Goal: Obtain resource: Download file/media

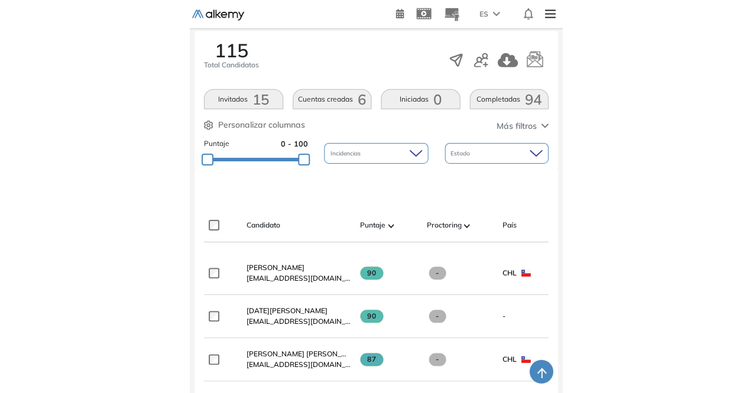
scroll to position [238, 0]
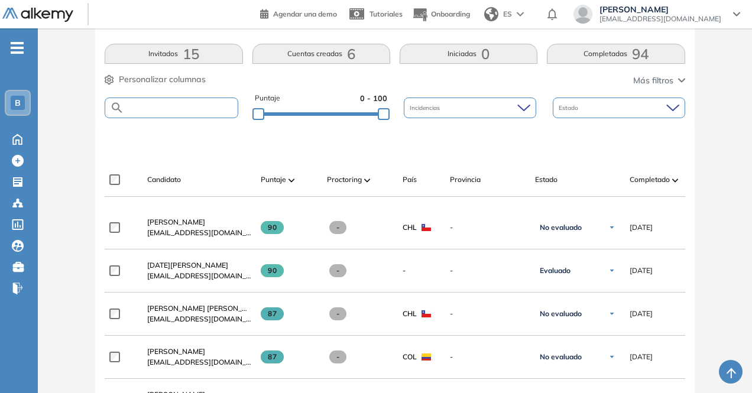
click at [169, 108] on input "text" at bounding box center [180, 107] width 113 height 9
paste input "**********"
type input "*"
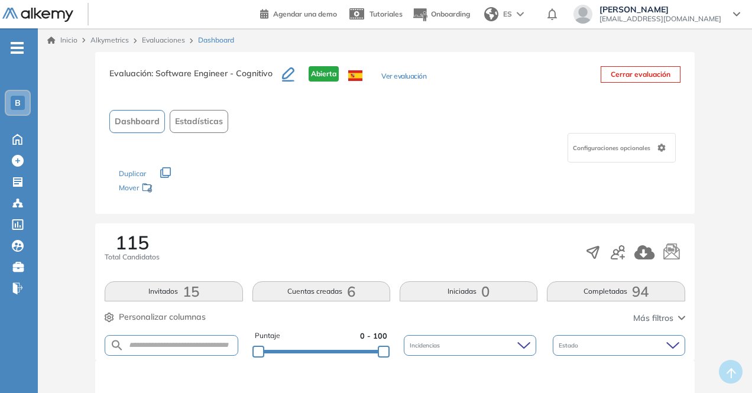
click at [152, 40] on link "Evaluaciones" at bounding box center [163, 39] width 43 height 9
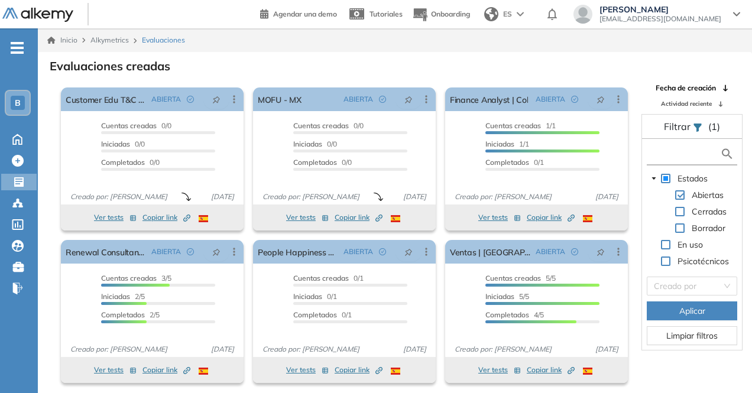
click at [377, 158] on input "text" at bounding box center [685, 154] width 70 height 12
type input "*"
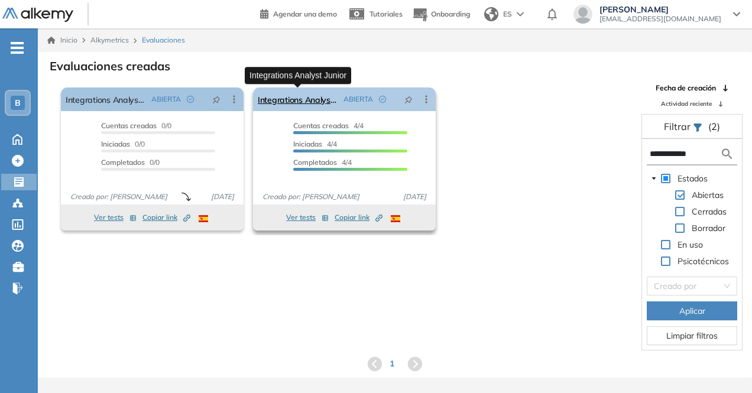
type input "**********"
click at [284, 102] on link "Integrations Analyst Junior" at bounding box center [298, 100] width 81 height 24
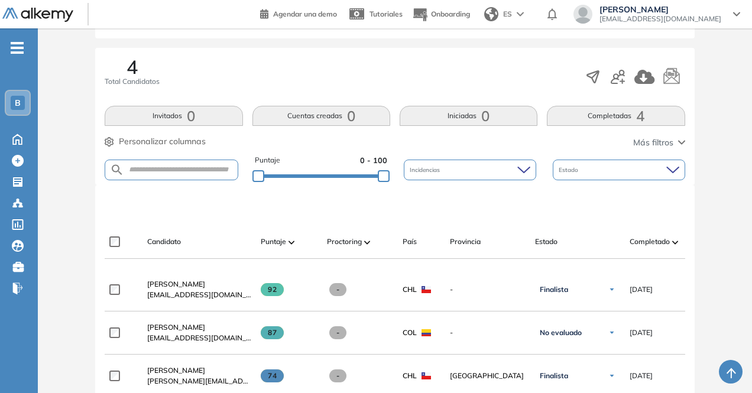
scroll to position [182, 0]
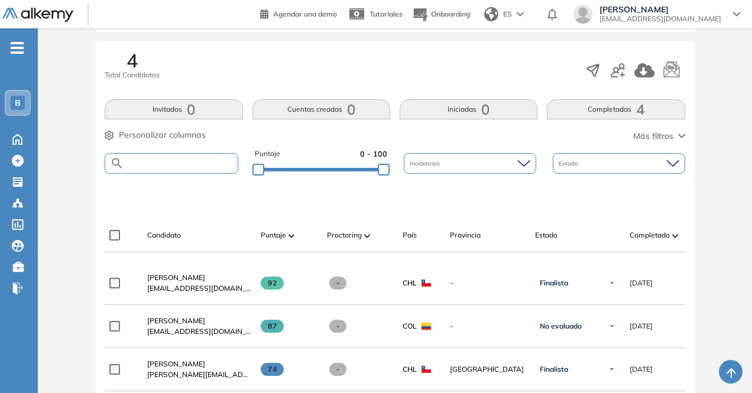
click at [194, 165] on input "text" at bounding box center [180, 163] width 113 height 9
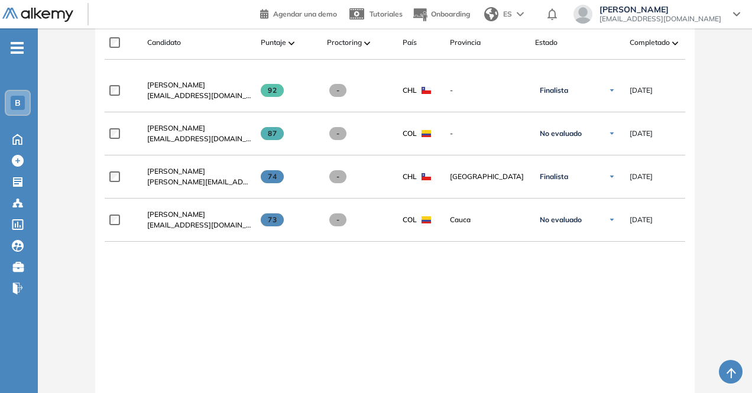
scroll to position [378, 0]
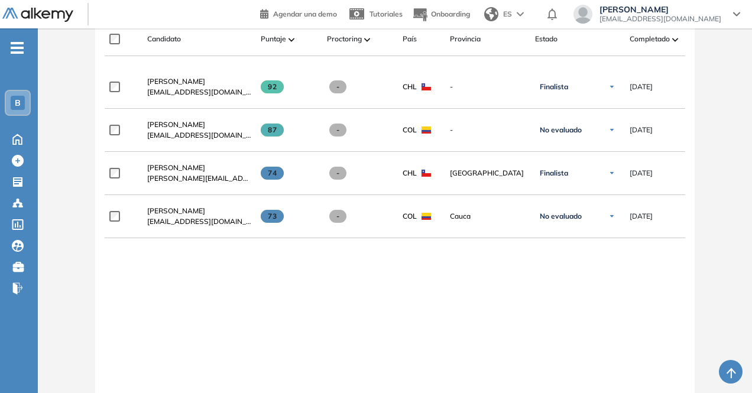
click at [126, 302] on div "**********" at bounding box center [395, 251] width 580 height 371
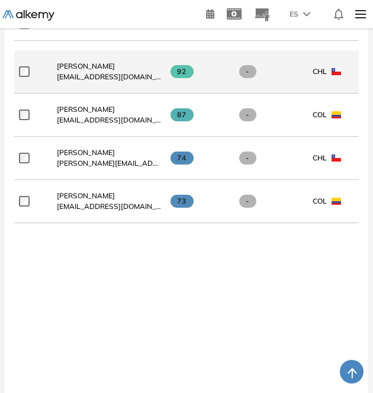
scroll to position [411, 0]
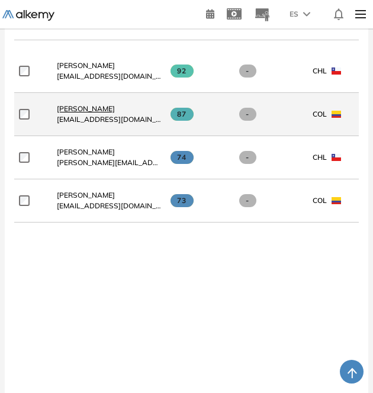
click at [85, 113] on span "[PERSON_NAME]" at bounding box center [86, 108] width 58 height 9
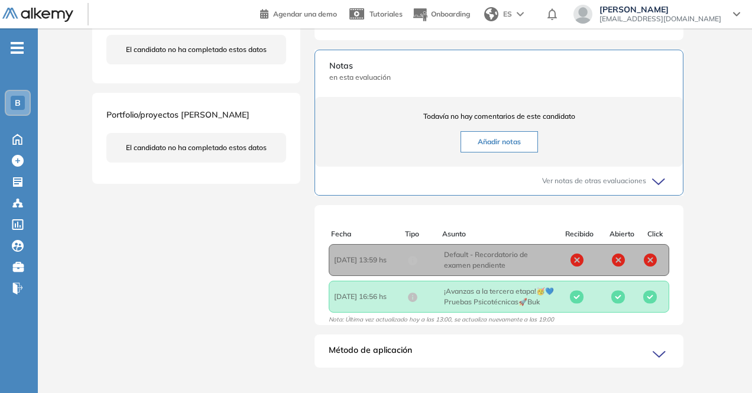
scroll to position [343, 0]
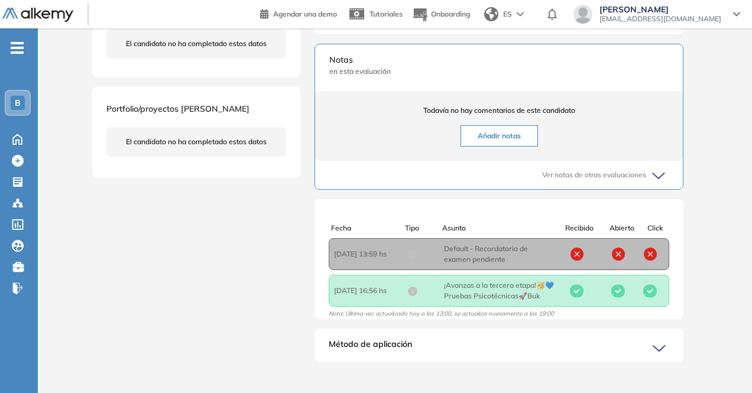
click at [377, 180] on span "Ver notas de otras evaluaciones" at bounding box center [594, 175] width 104 height 11
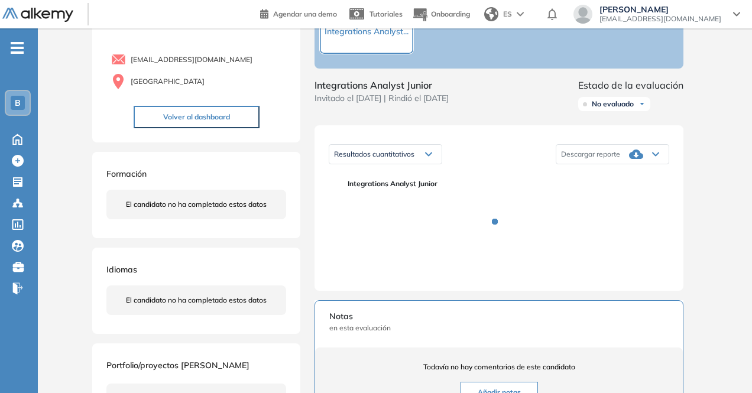
scroll to position [98, 0]
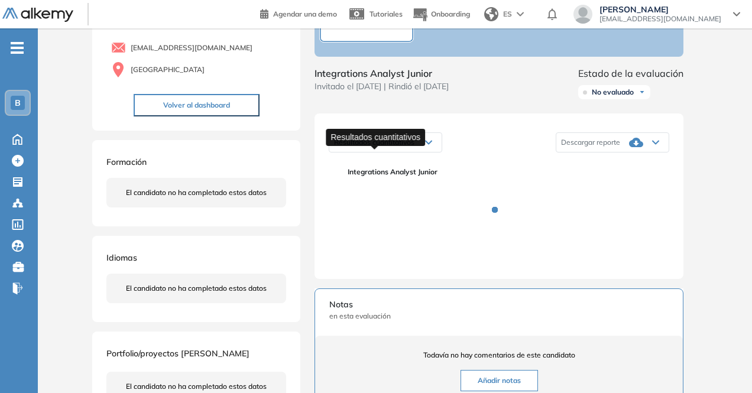
click at [377, 147] on span "Resultados cuantitativos" at bounding box center [374, 142] width 80 height 9
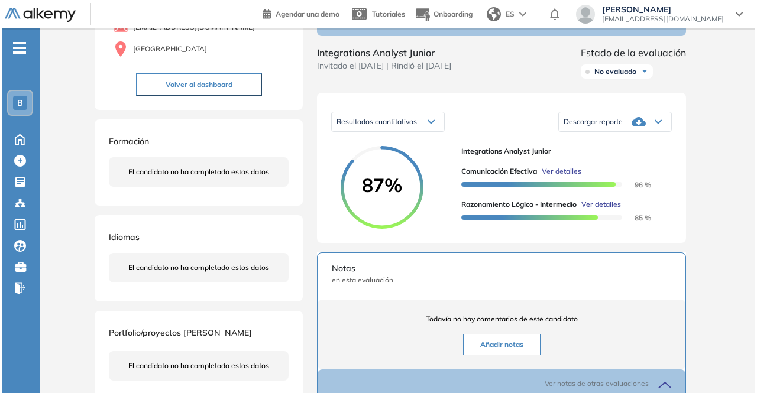
scroll to position [176, 0]
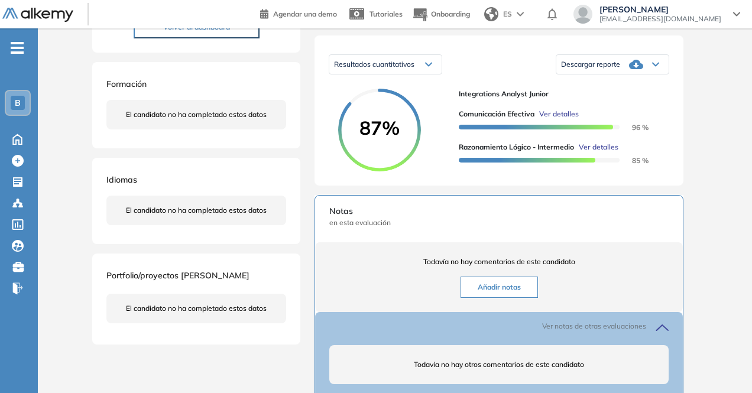
click at [377, 119] on span "Ver detalles" at bounding box center [559, 114] width 40 height 11
click at [377, 114] on div "Comunicación Efectiva Habilidades Sociales Intermedio Idiomas Objetivos Escucha…" at bounding box center [395, 231] width 615 height 710
click at [377, 153] on span "Ver detalles" at bounding box center [599, 147] width 40 height 11
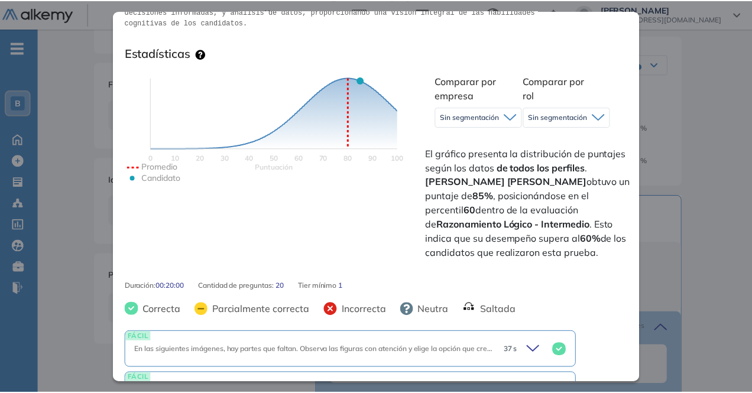
scroll to position [262, 32]
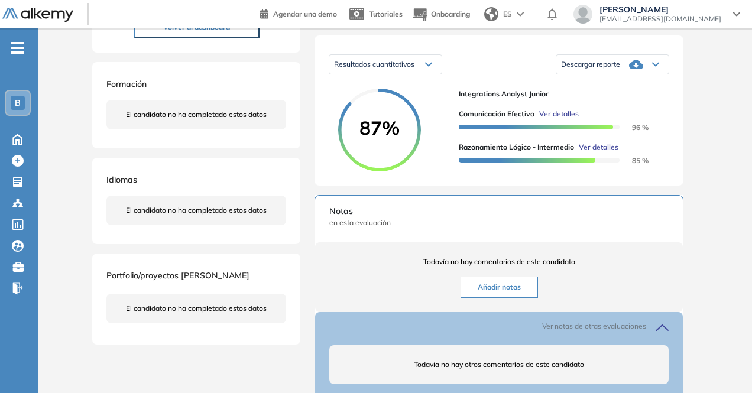
click at [377, 143] on div "Inicio Alkymetrics Evaluaciones Dashboard Candidato Razonamiento Lógico - Inter…" at bounding box center [395, 233] width 714 height 762
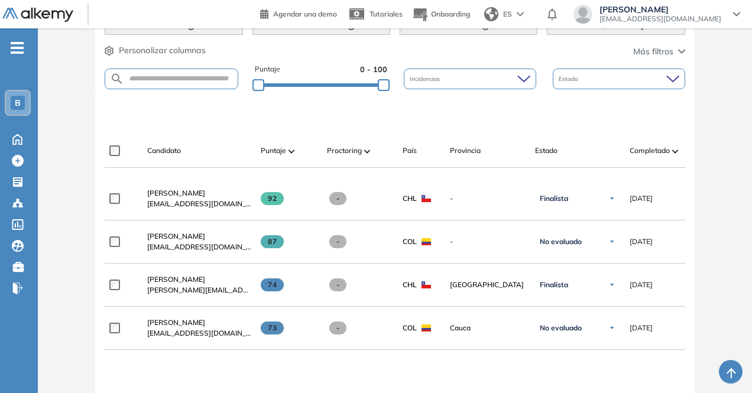
scroll to position [462, 0]
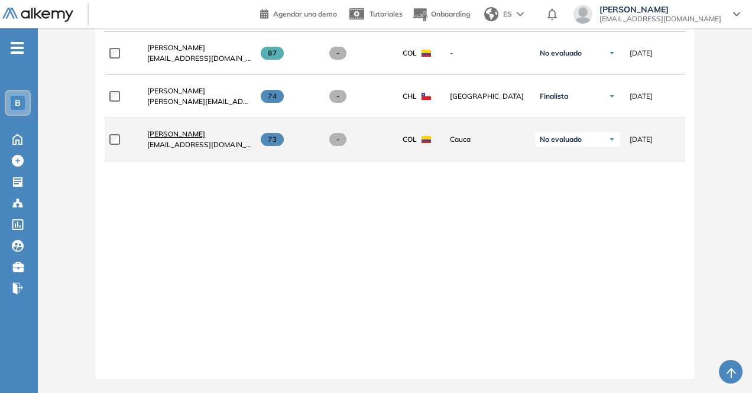
click at [196, 132] on span "[PERSON_NAME]" at bounding box center [176, 134] width 58 height 9
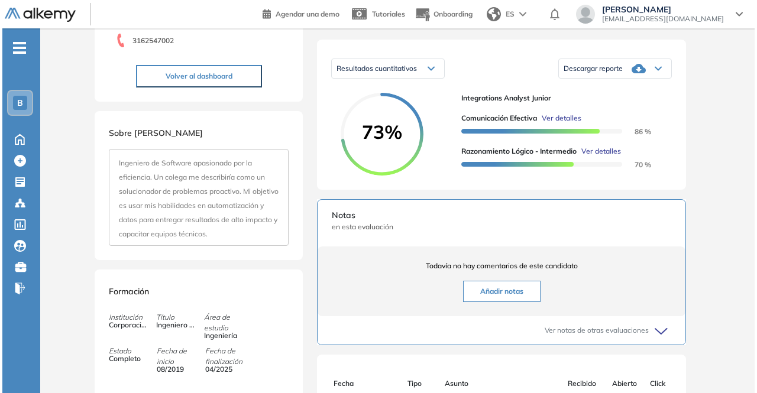
scroll to position [123, 0]
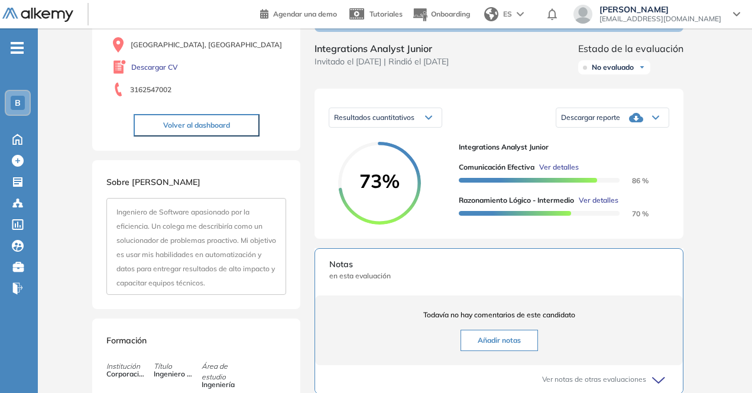
click at [377, 206] on span "Ver detalles" at bounding box center [599, 200] width 40 height 11
click at [377, 143] on div "Razonamiento Lógico - Intermedio Lógica Intermedio Idiomas Objetivos Resolución…" at bounding box center [395, 295] width 615 height 732
click at [377, 173] on span "Ver detalles" at bounding box center [559, 167] width 40 height 11
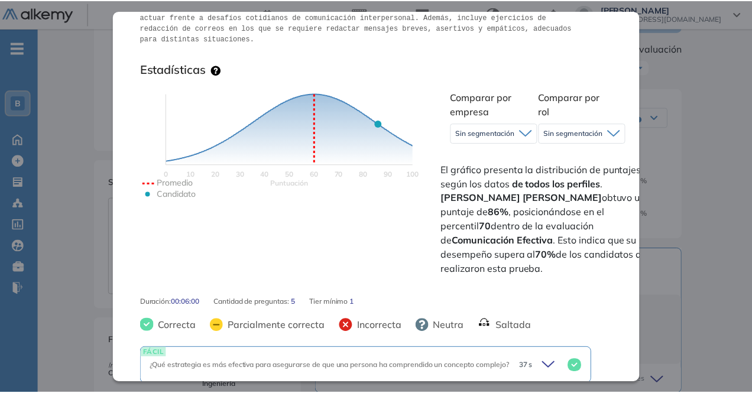
scroll to position [246, 32]
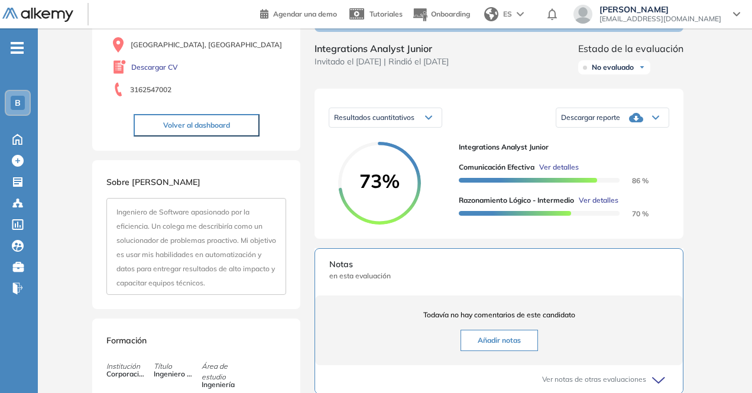
click at [377, 117] on div "Inicio Alkymetrics Evaluaciones Dashboard Candidato Comunicación Efectiva Habil…" at bounding box center [395, 297] width 714 height 784
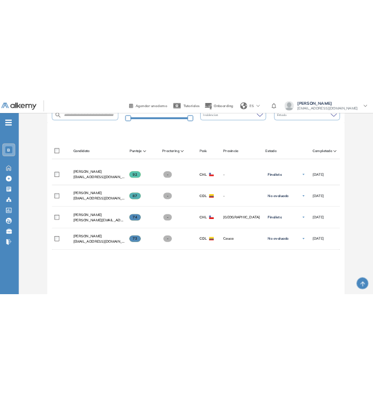
scroll to position [311, 0]
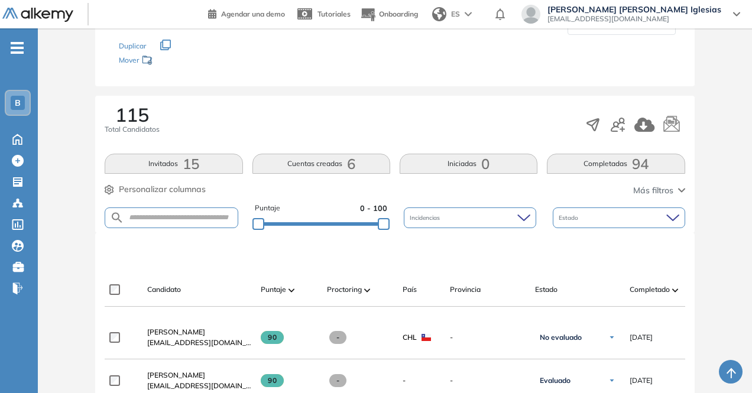
scroll to position [137, 0]
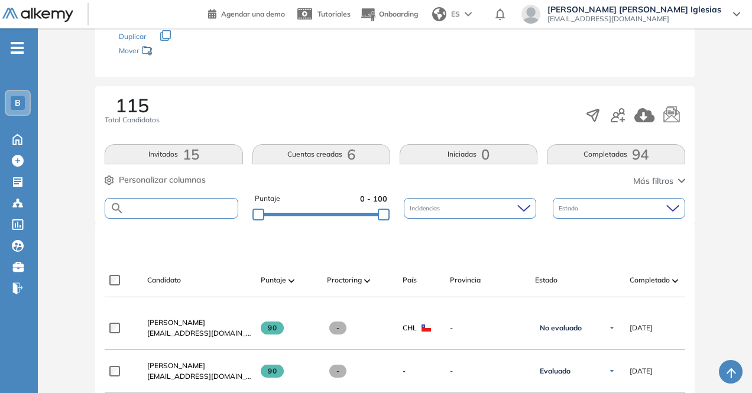
click at [199, 209] on input "text" at bounding box center [180, 208] width 113 height 9
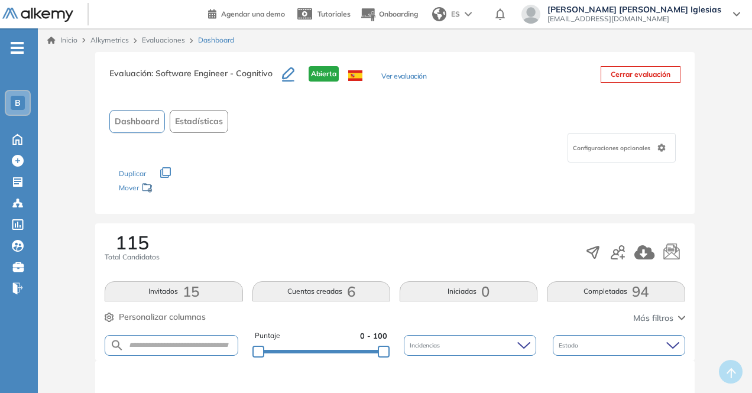
click at [156, 43] on link "Evaluaciones" at bounding box center [163, 39] width 43 height 9
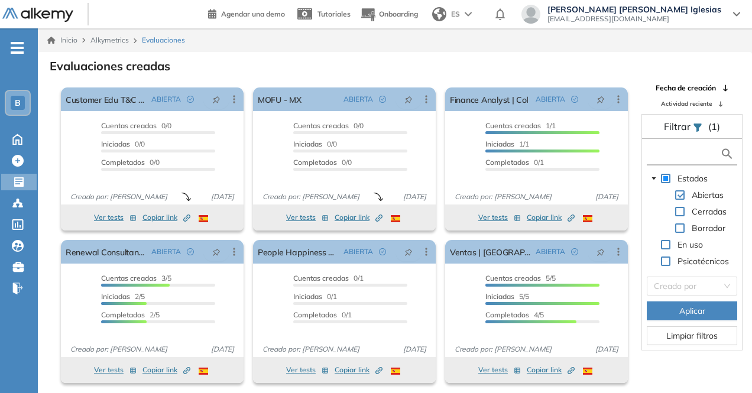
click at [673, 150] on input "text" at bounding box center [685, 154] width 70 height 12
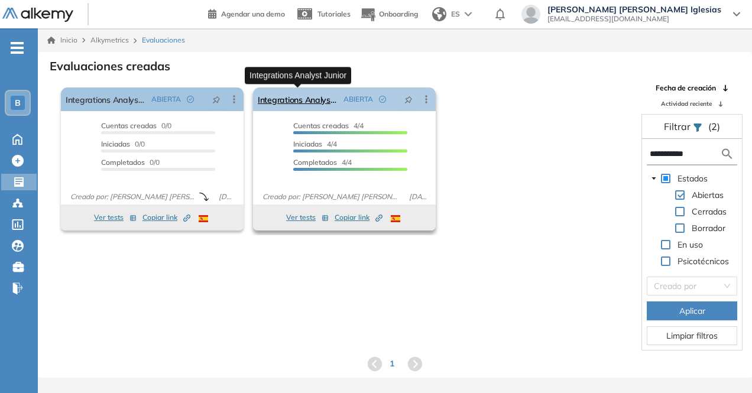
type input "**********"
click at [302, 97] on link "Integrations Analyst Junior" at bounding box center [298, 100] width 81 height 24
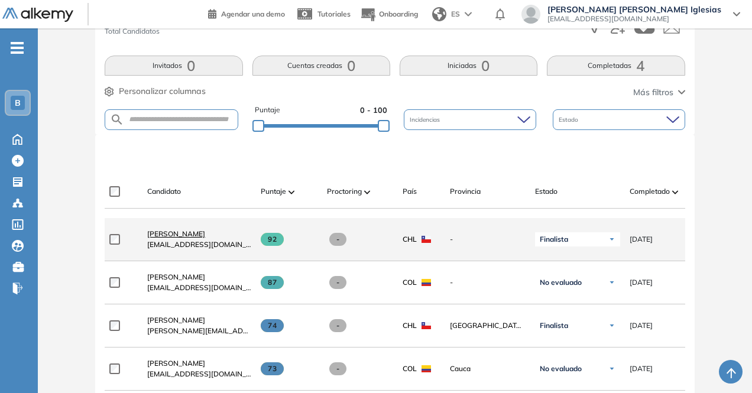
scroll to position [248, 0]
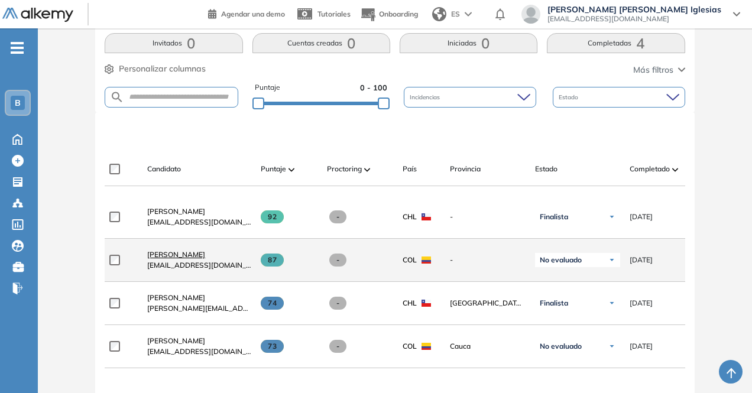
click at [184, 256] on span "[PERSON_NAME]" at bounding box center [176, 254] width 58 height 9
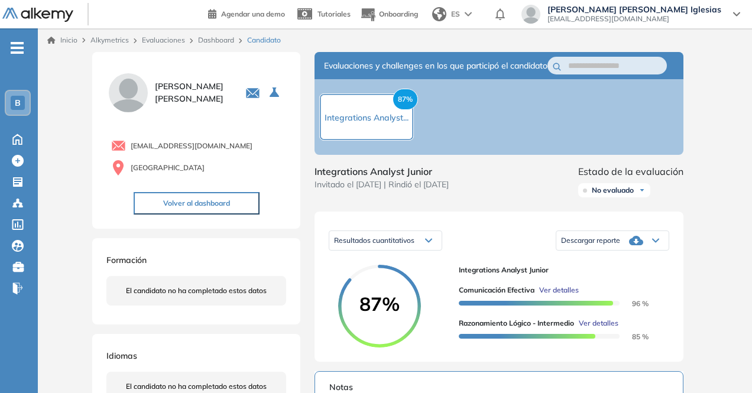
click at [629, 248] on icon at bounding box center [636, 241] width 14 height 14
click at [638, 285] on li "Descargar informe resumido" at bounding box center [606, 279] width 88 height 12
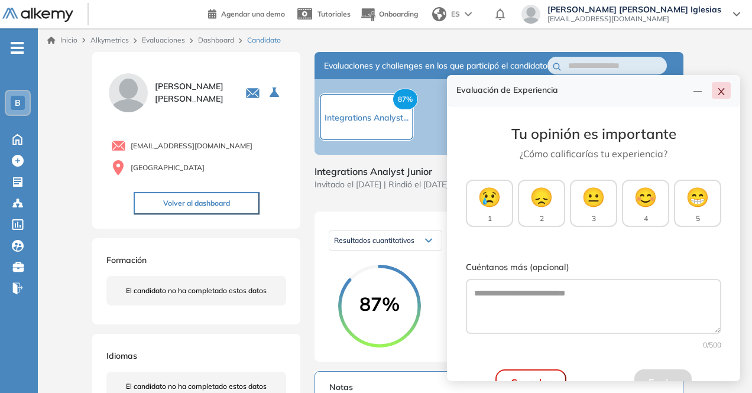
click at [719, 86] on button "button" at bounding box center [721, 90] width 19 height 17
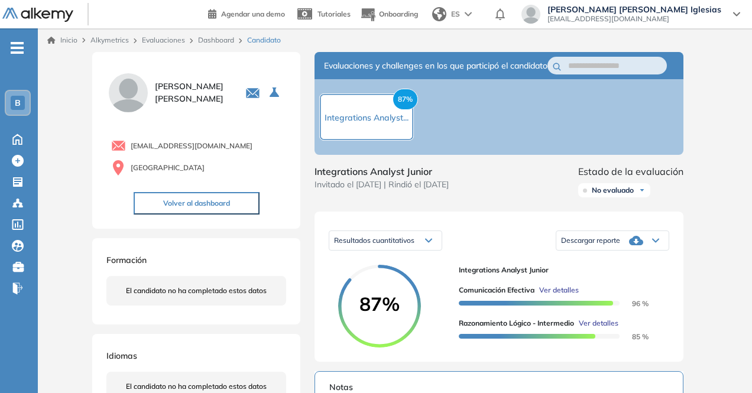
click at [609, 245] on span "Descargar reporte" at bounding box center [590, 240] width 59 height 9
click at [634, 285] on li "Descargar informe resumido" at bounding box center [606, 279] width 88 height 12
click at [699, 134] on div "Duración : 00:00:00 Cantidad de preguntas: Correcta Parcialmente correcta Incor…" at bounding box center [395, 378] width 615 height 652
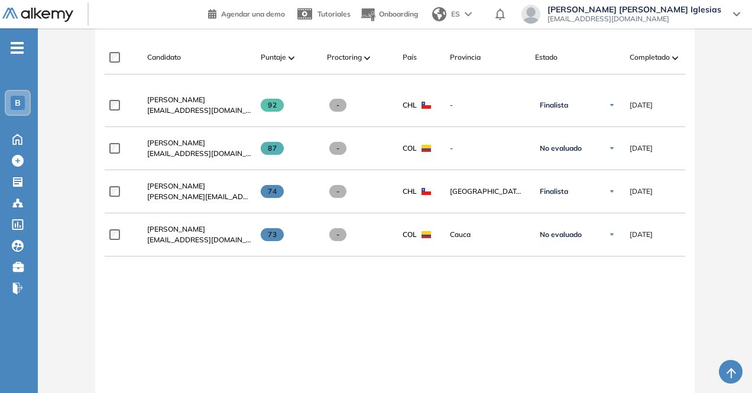
scroll to position [363, 0]
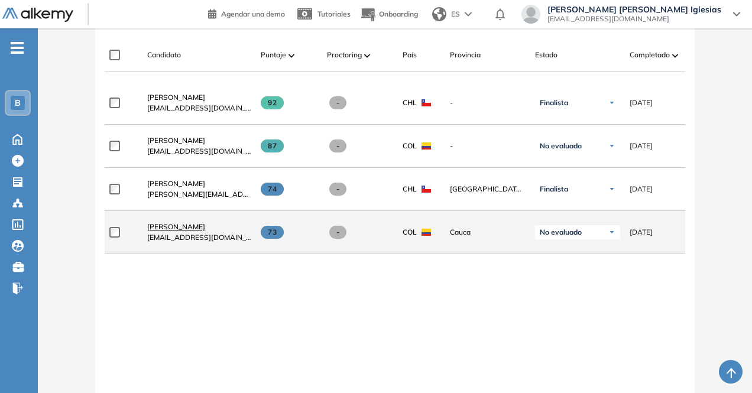
click at [205, 226] on span "[PERSON_NAME]" at bounding box center [176, 226] width 58 height 9
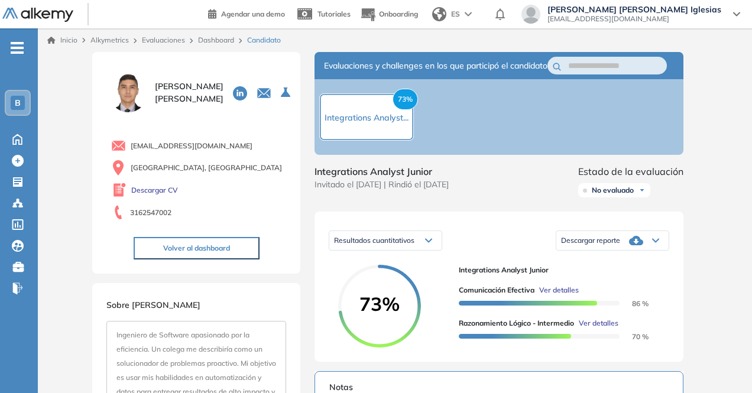
click at [621, 253] on div "Descargar reporte" at bounding box center [613, 241] width 112 height 24
click at [633, 285] on li "Descargar informe resumido" at bounding box center [606, 279] width 88 height 12
